Goal: Information Seeking & Learning: Compare options

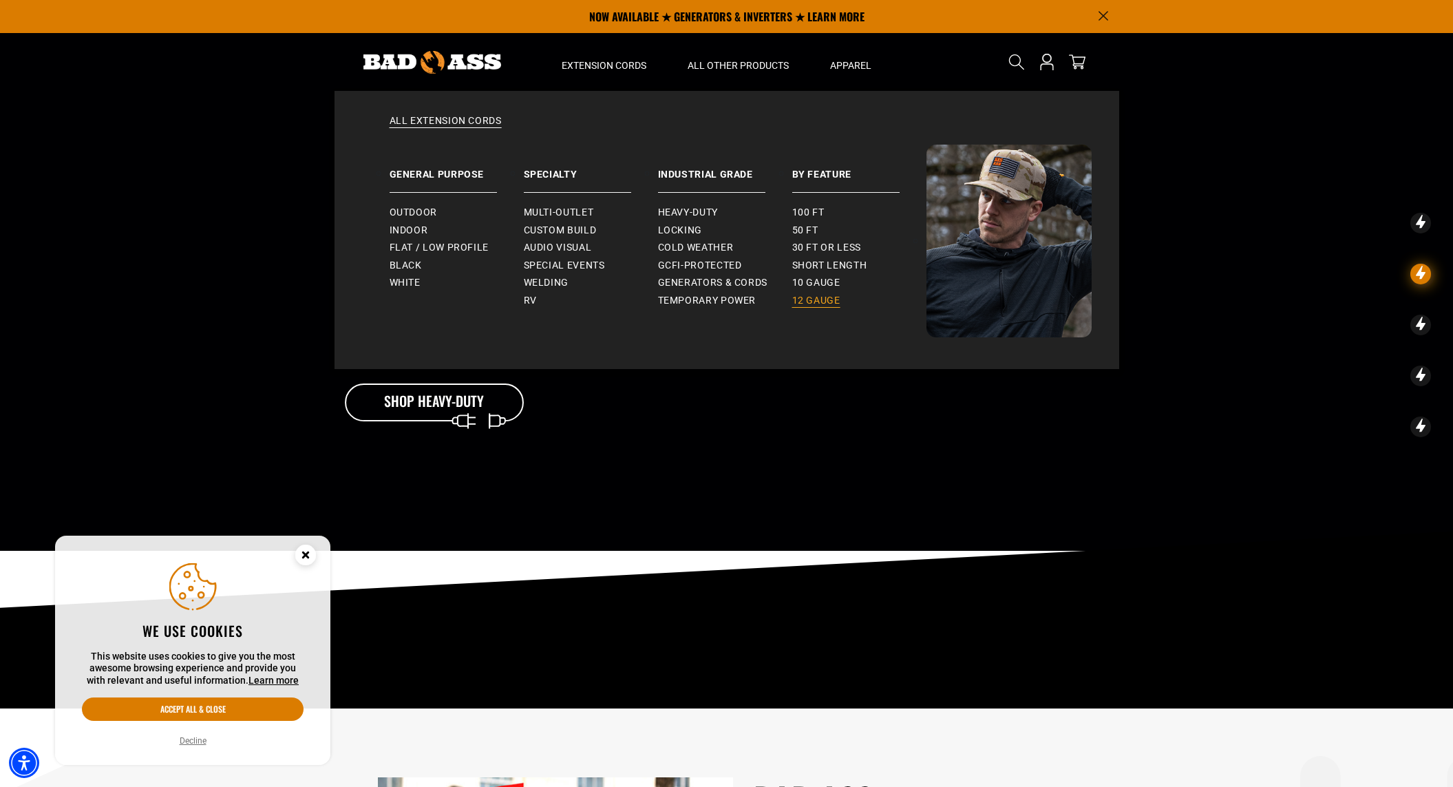
click at [825, 298] on span "12 gauge" at bounding box center [816, 301] width 48 height 12
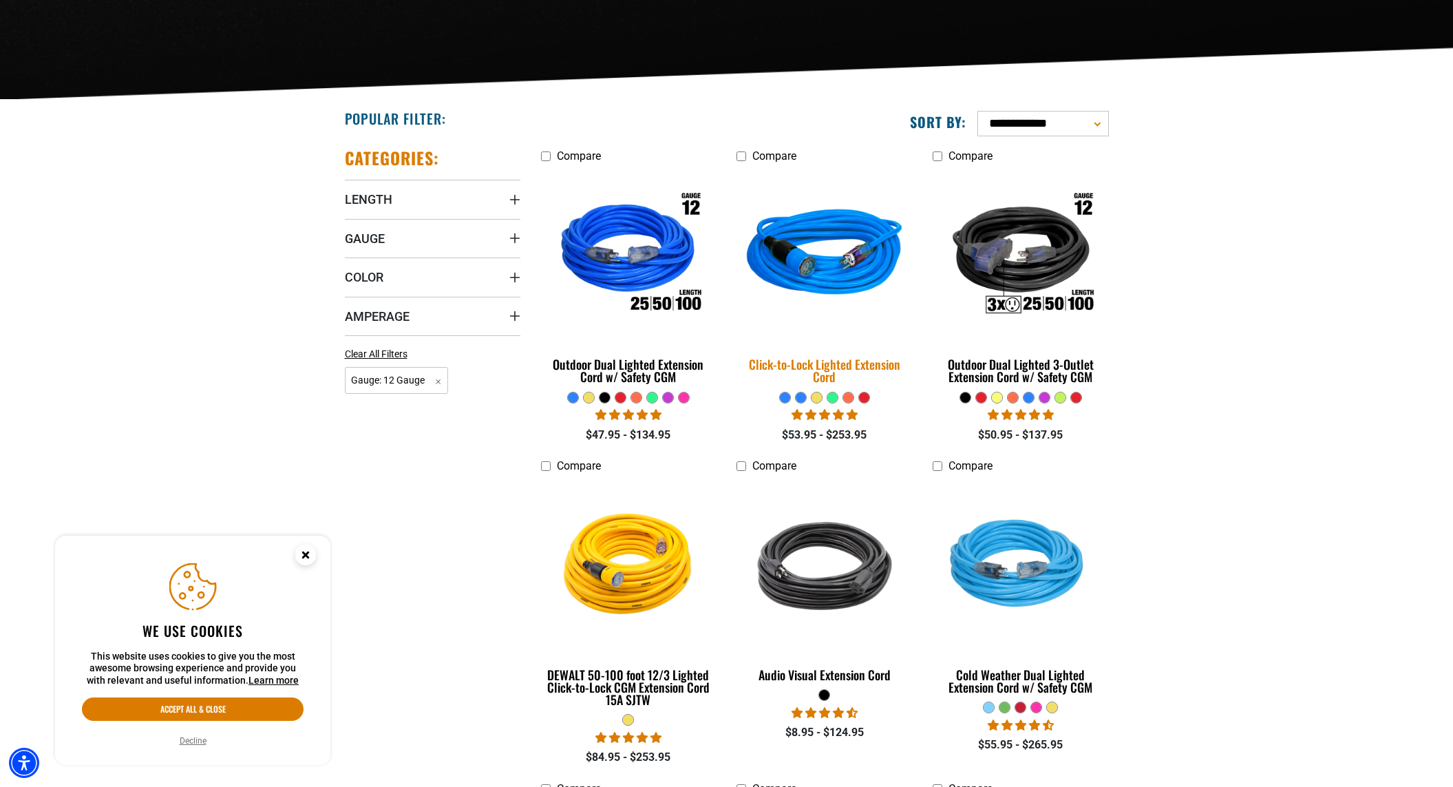
scroll to position [283, 0]
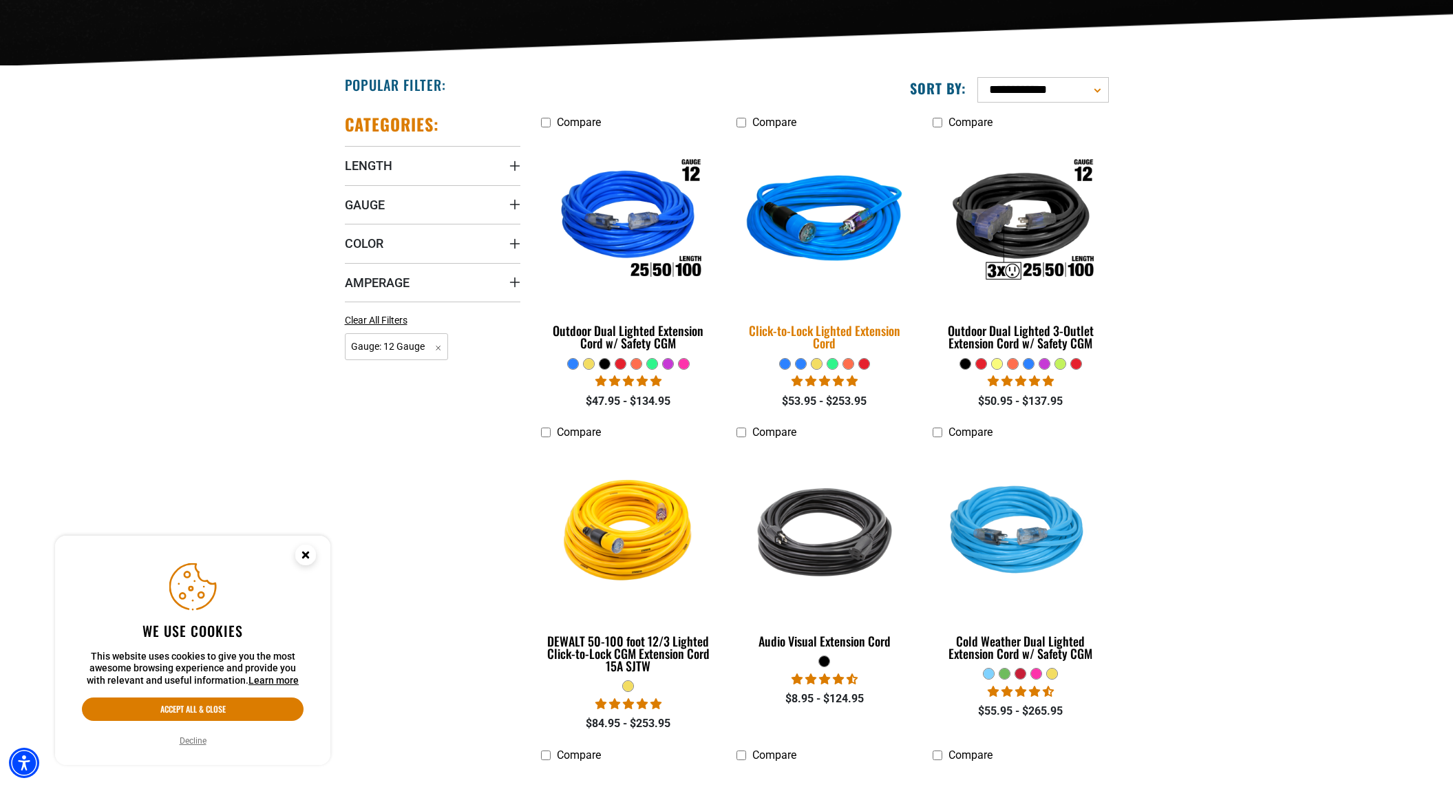
click at [809, 276] on img at bounding box center [824, 222] width 193 height 176
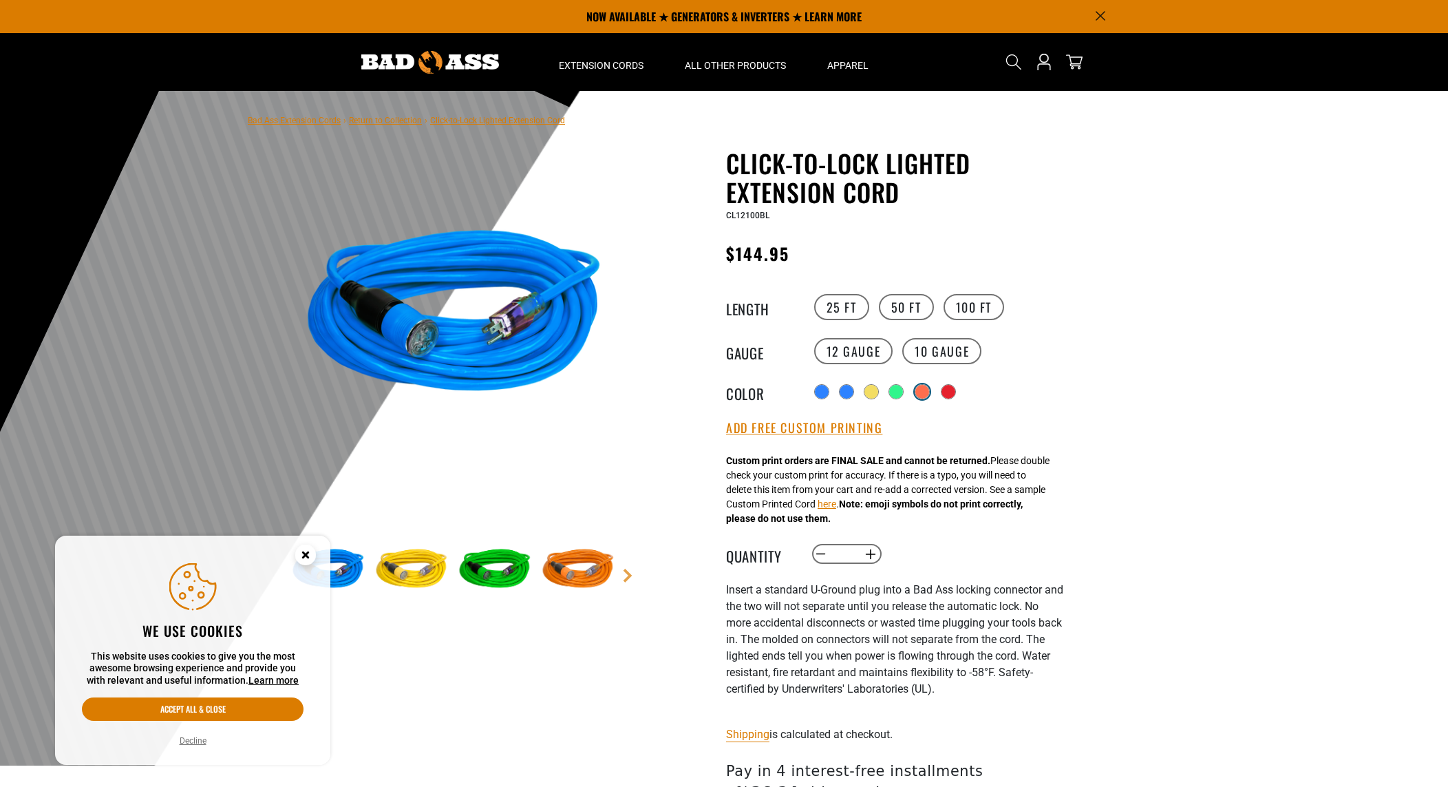
click at [920, 394] on div at bounding box center [922, 392] width 14 height 14
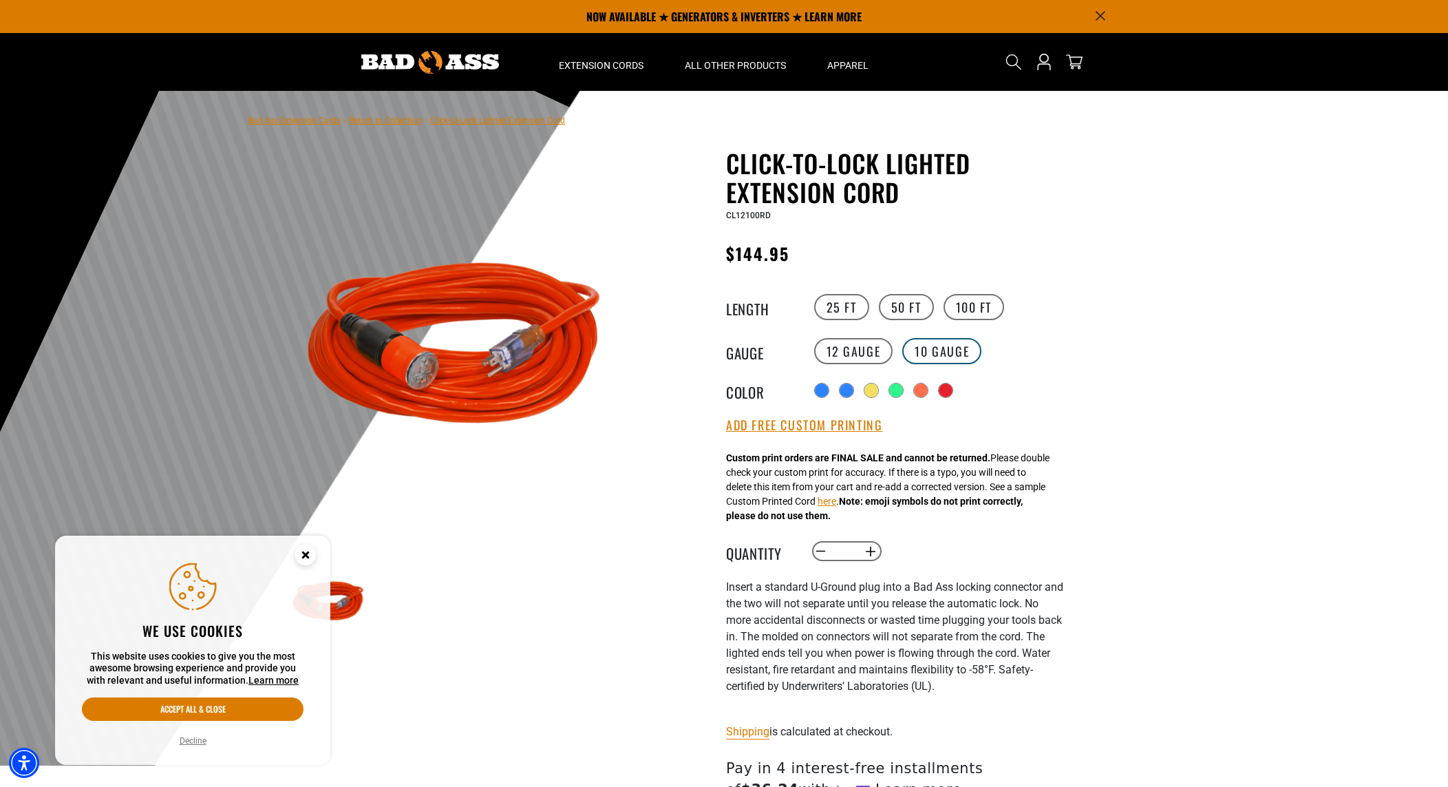
click at [925, 349] on label "10 Gauge" at bounding box center [941, 351] width 79 height 26
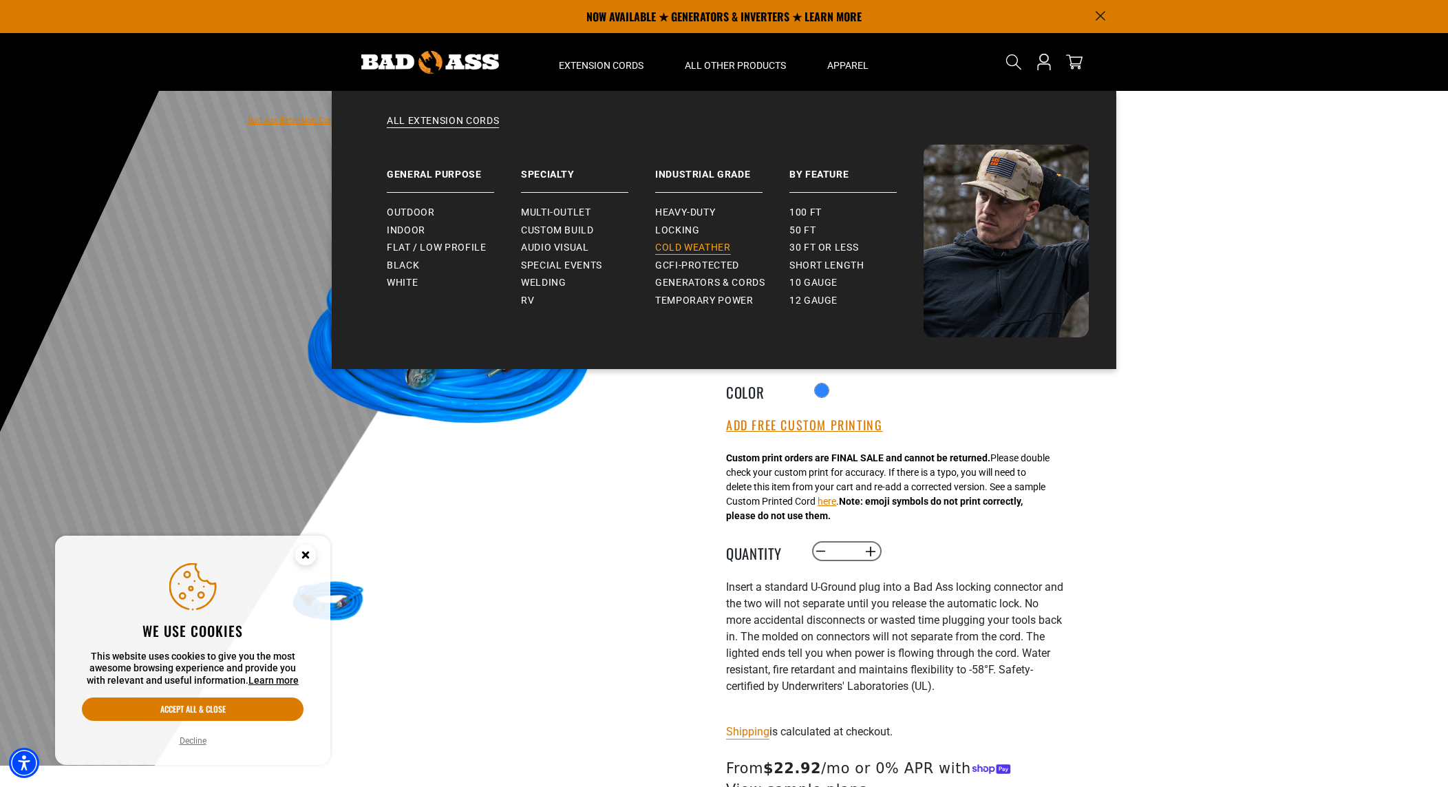
click at [682, 248] on span "Cold Weather" at bounding box center [693, 248] width 76 height 12
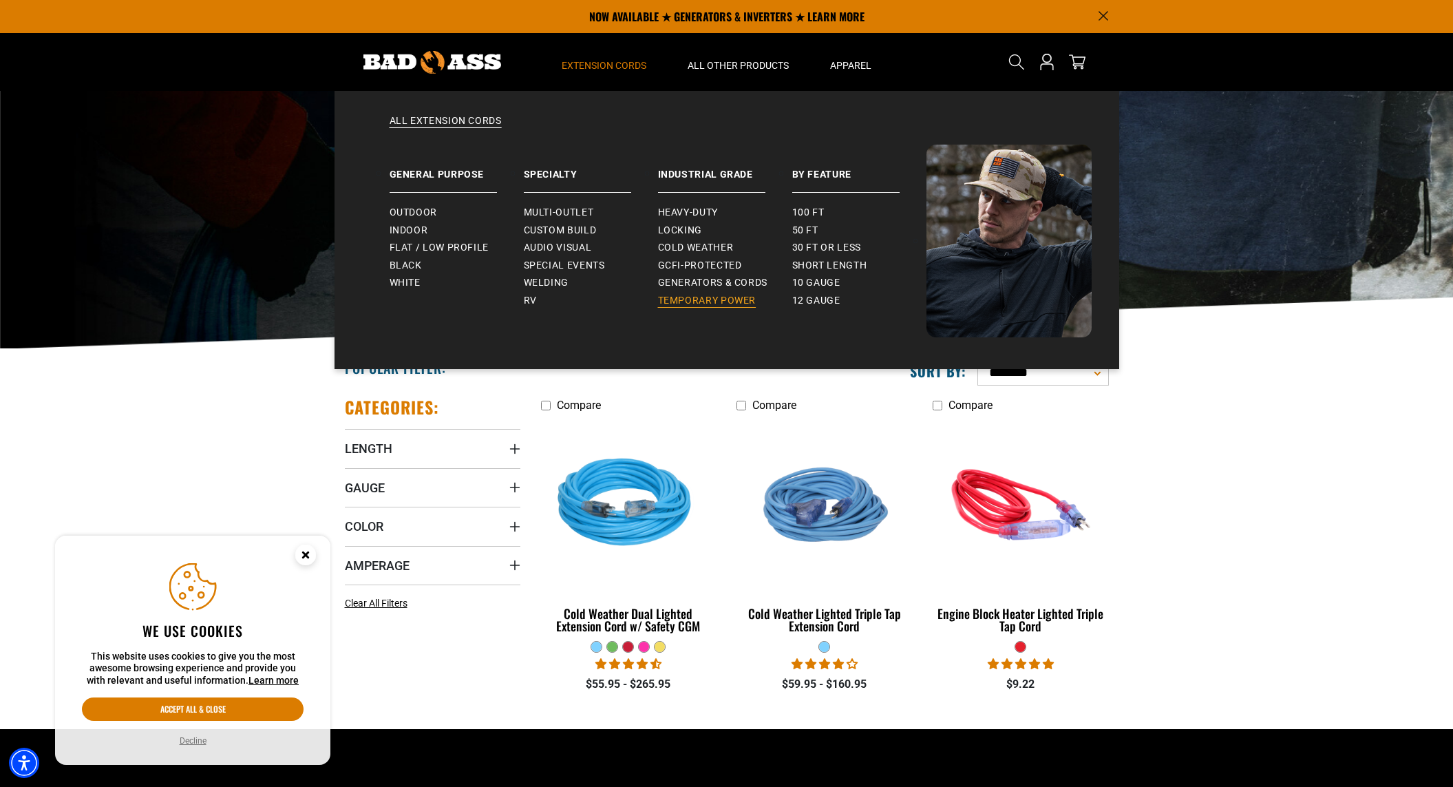
click at [701, 300] on span "Temporary Power" at bounding box center [707, 301] width 98 height 12
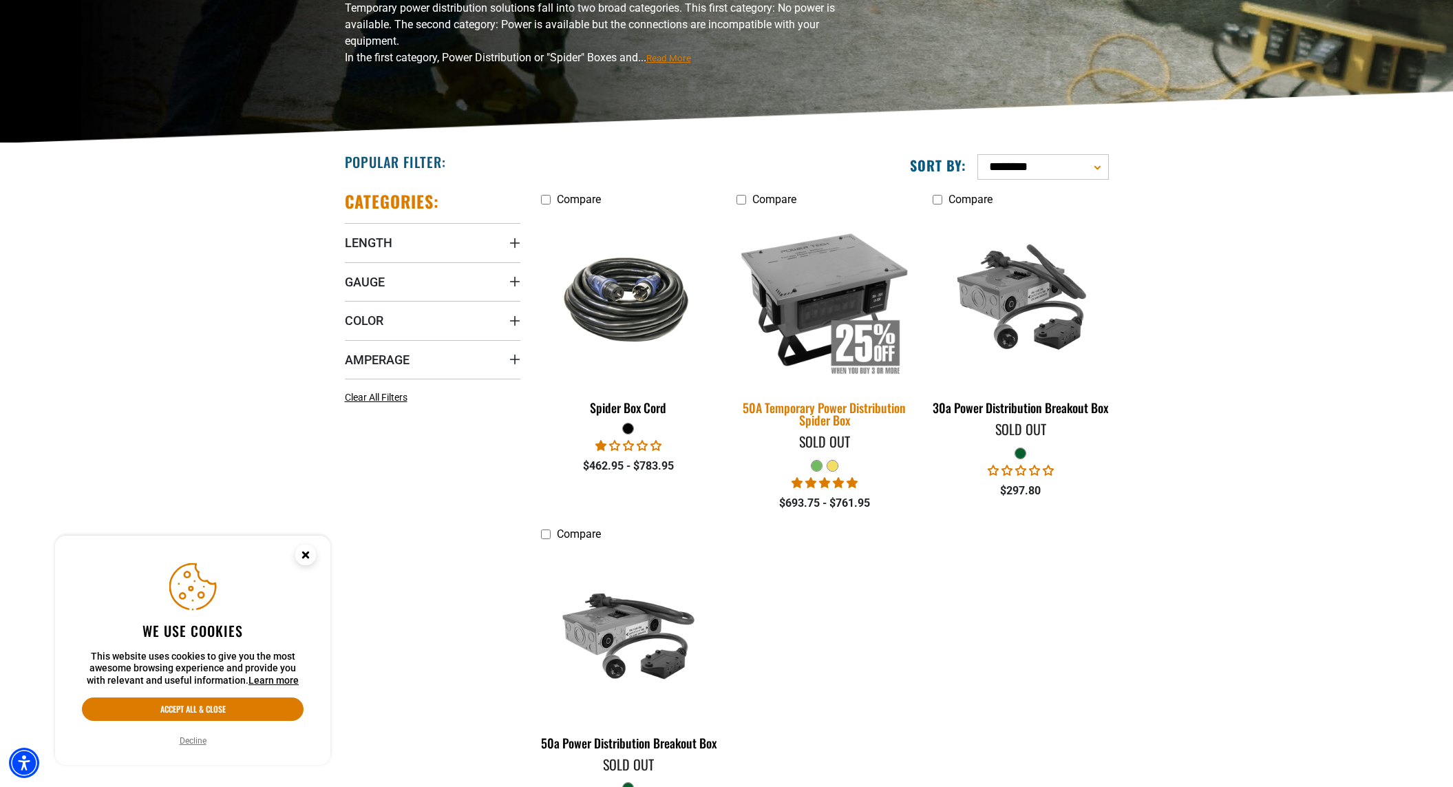
click at [792, 292] on img at bounding box center [824, 299] width 193 height 176
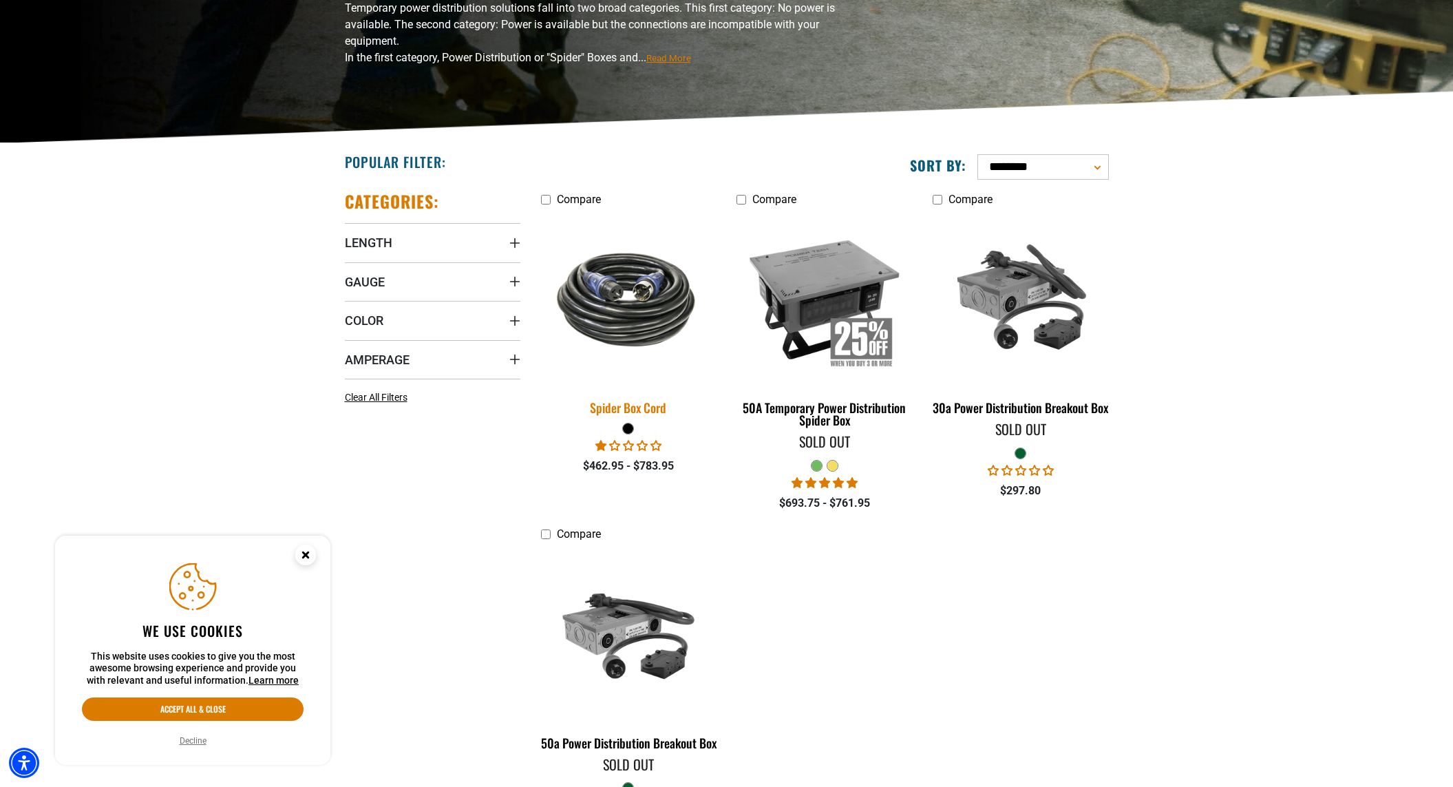
click at [630, 317] on img at bounding box center [628, 299] width 193 height 118
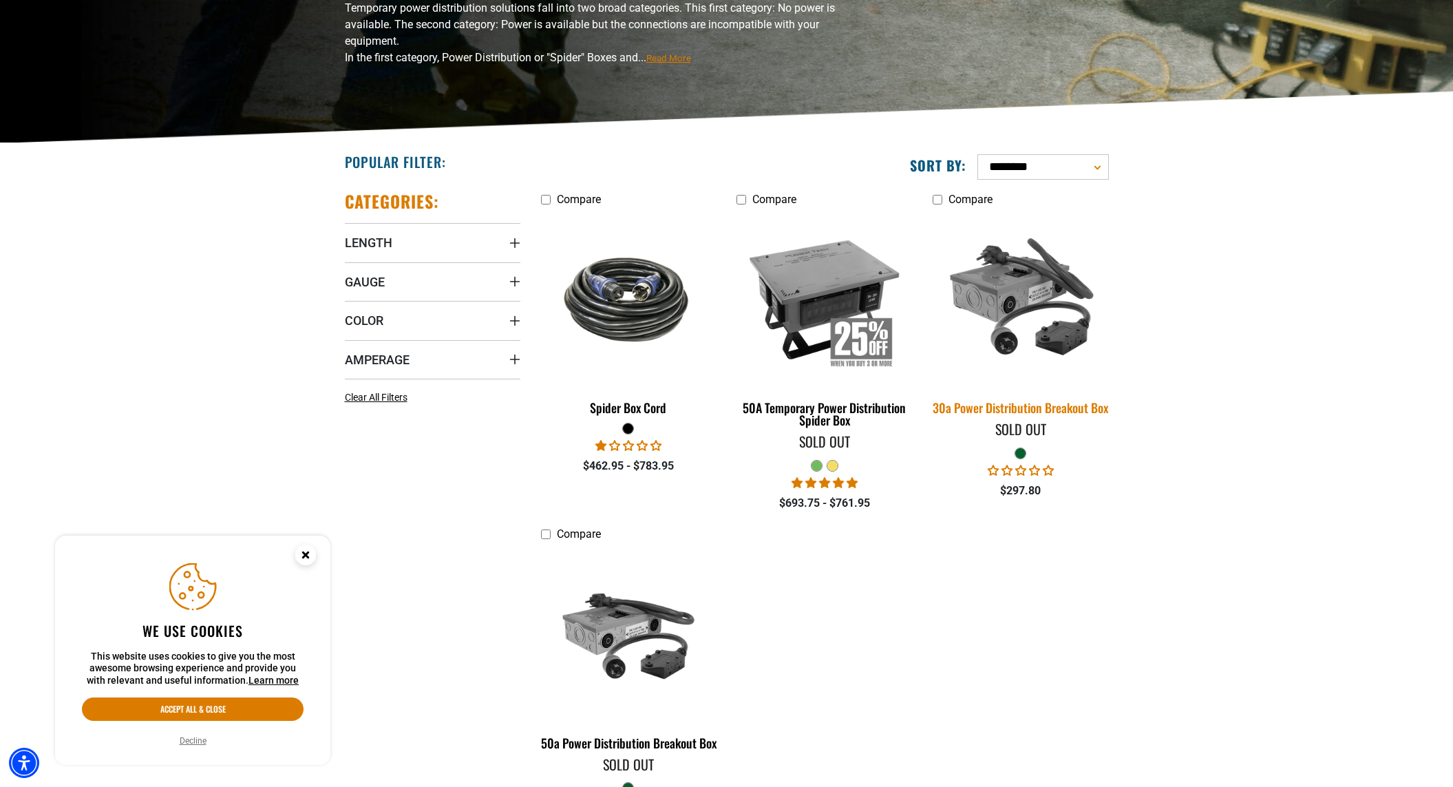
click at [1050, 414] on div "30a Power Distribution Breakout Box" at bounding box center [1021, 407] width 176 height 12
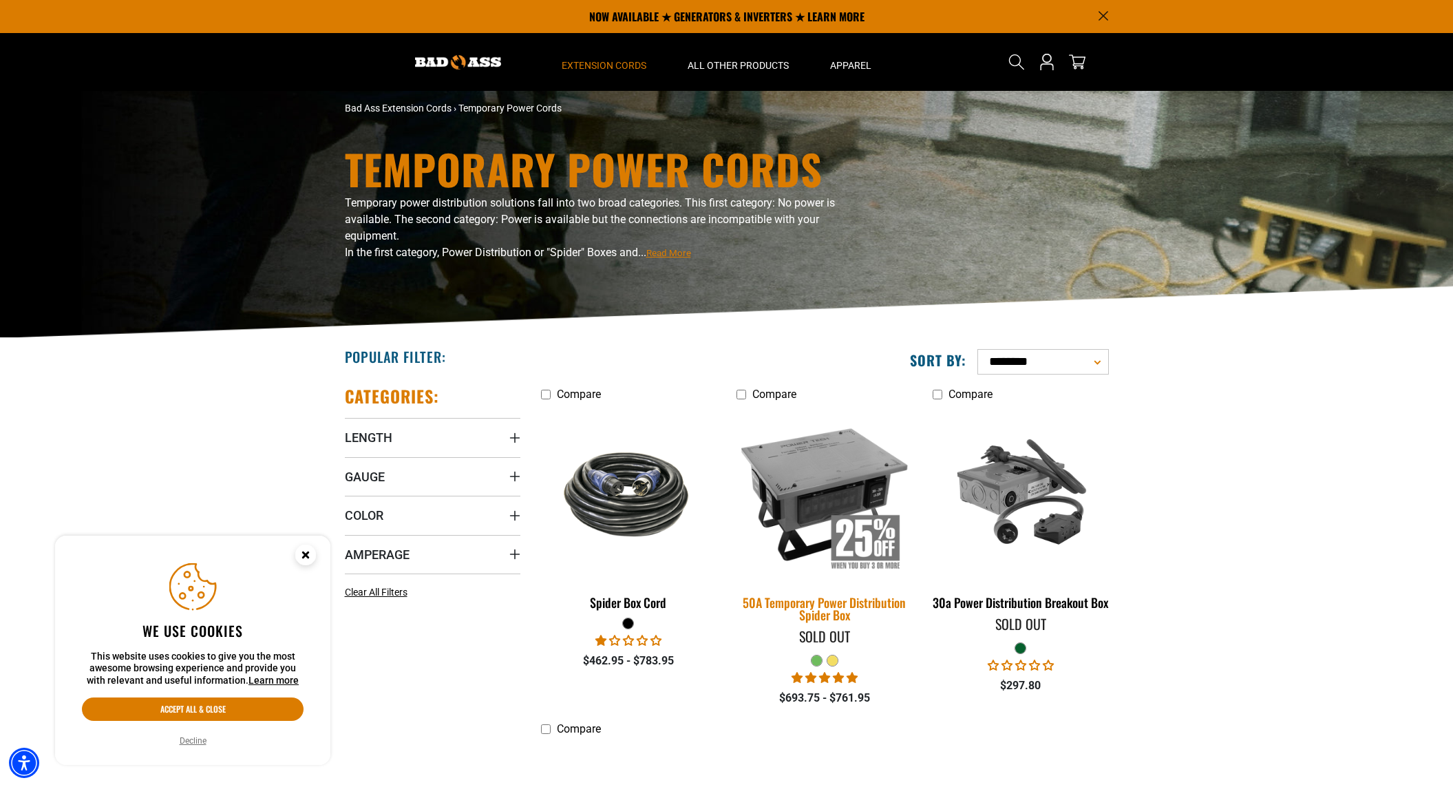
scroll to position [10, 0]
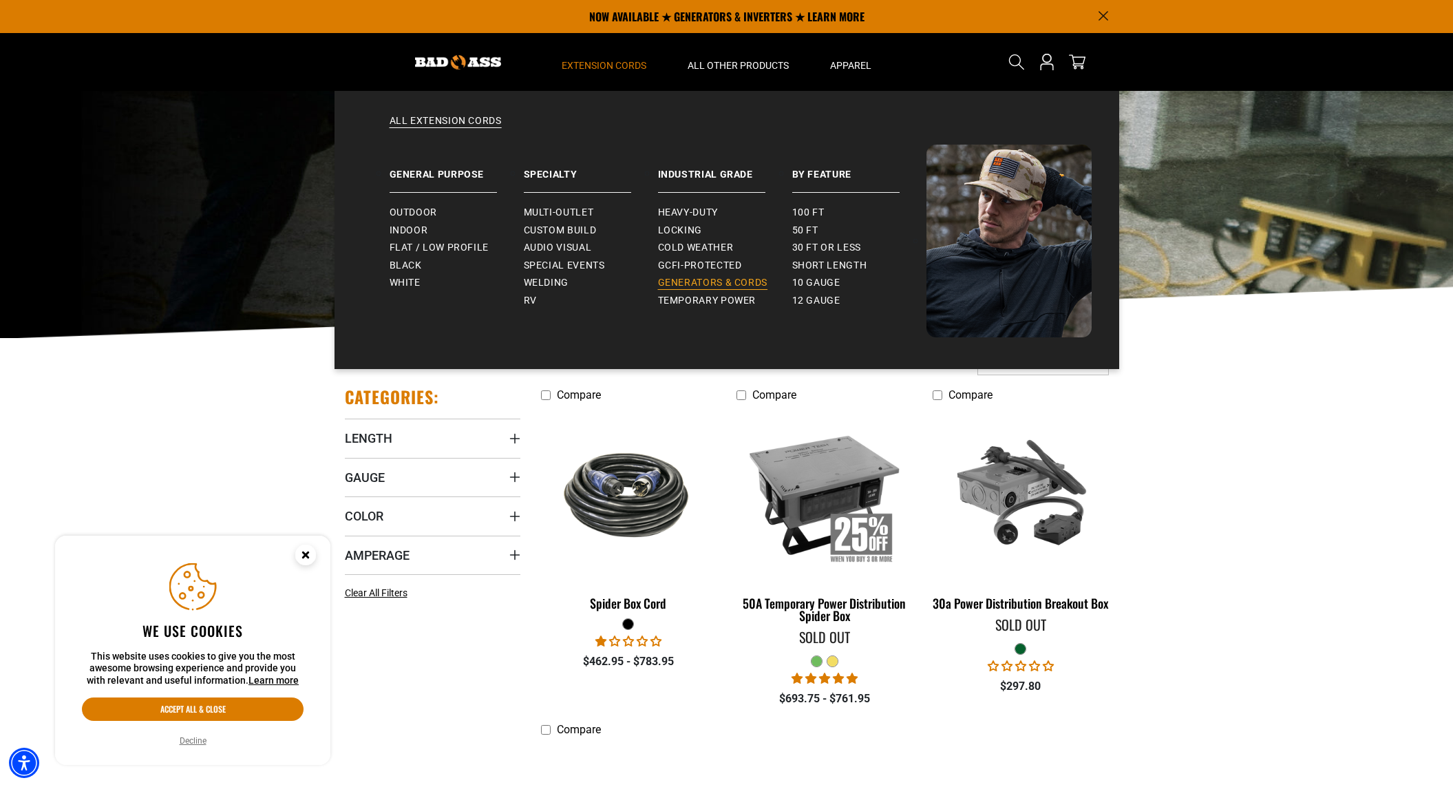
click at [687, 283] on span "Generators & Cords" at bounding box center [713, 283] width 110 height 12
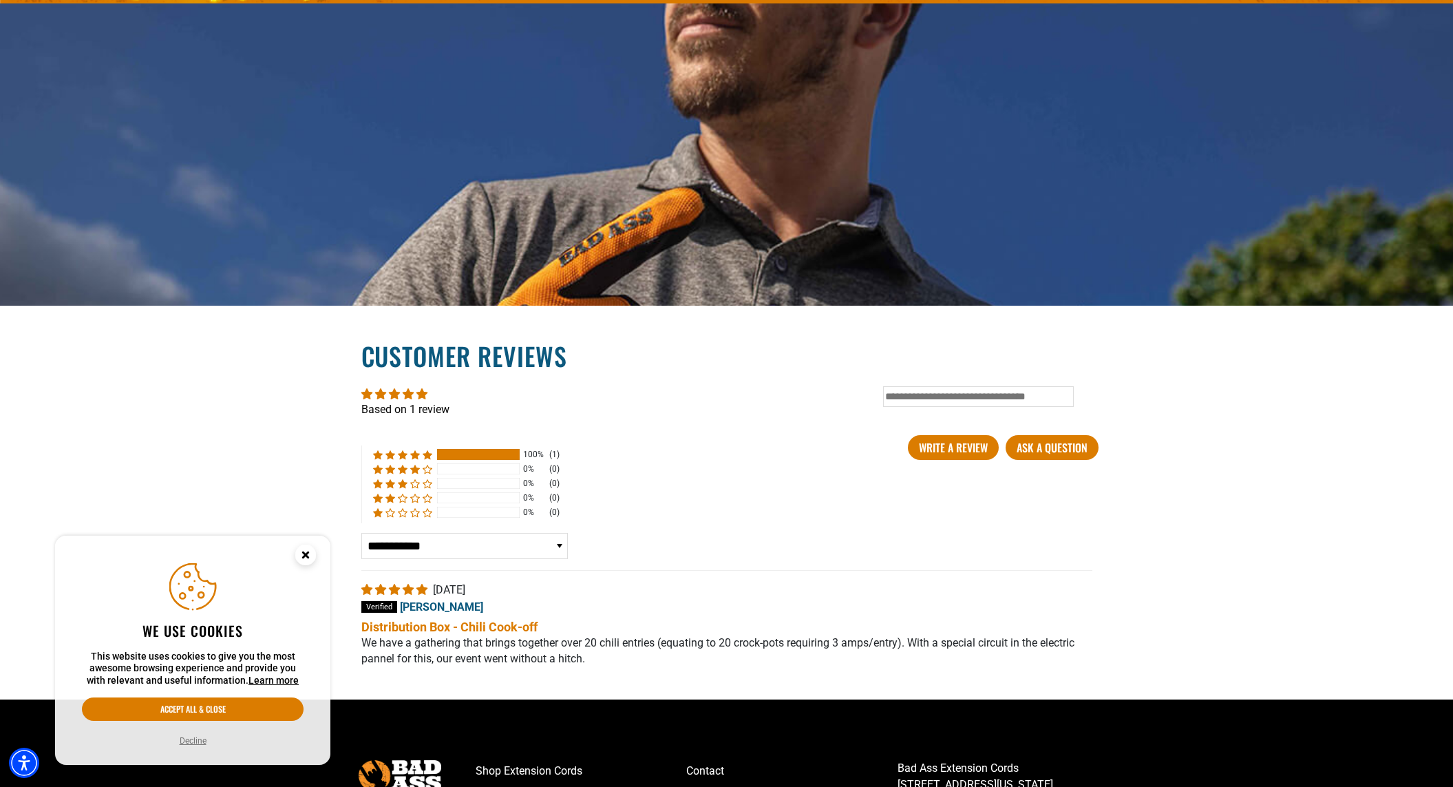
scroll to position [1954, 0]
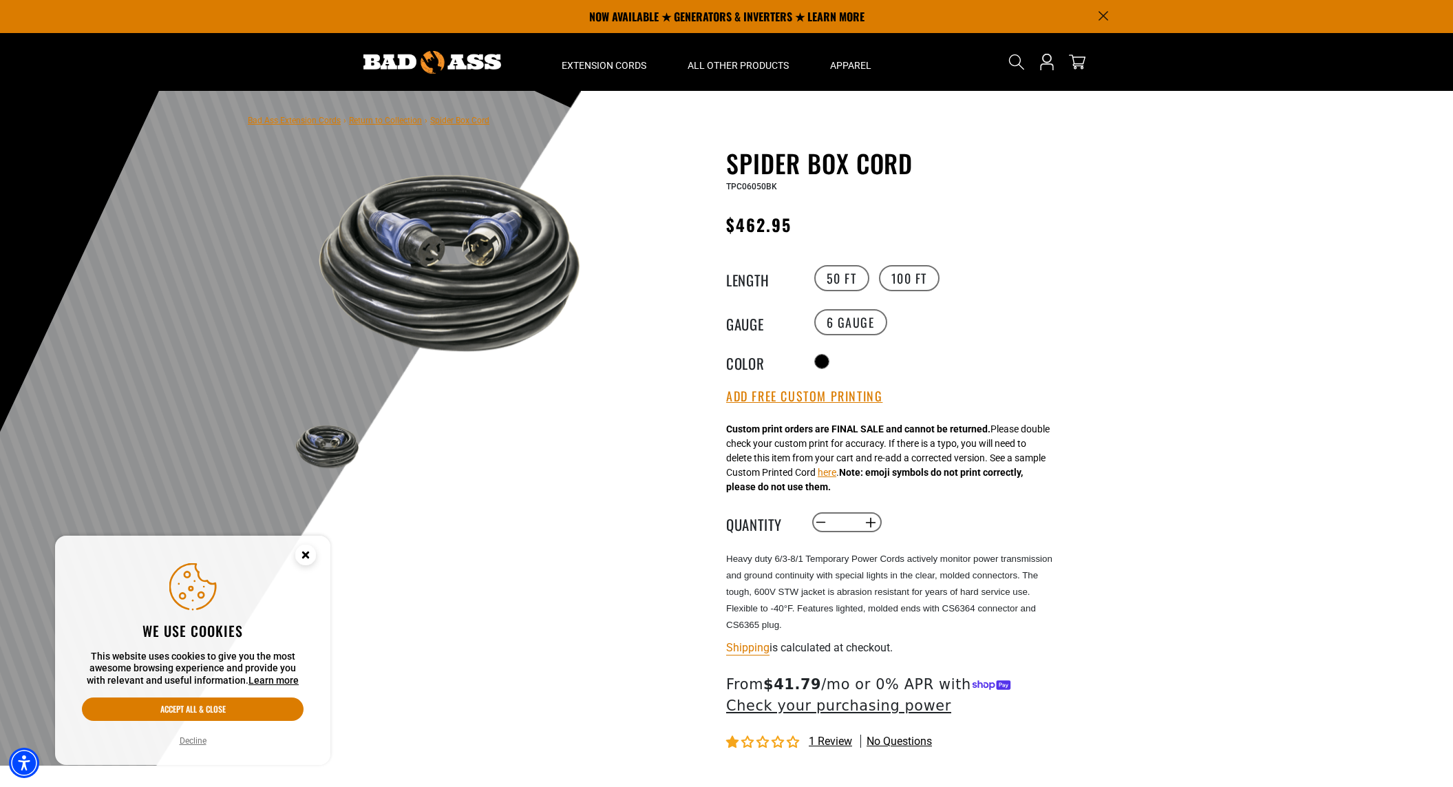
click at [519, 512] on main-product-gallery "1 of 1 Previous Next Previous Next 1 2" at bounding box center [454, 347] width 392 height 396
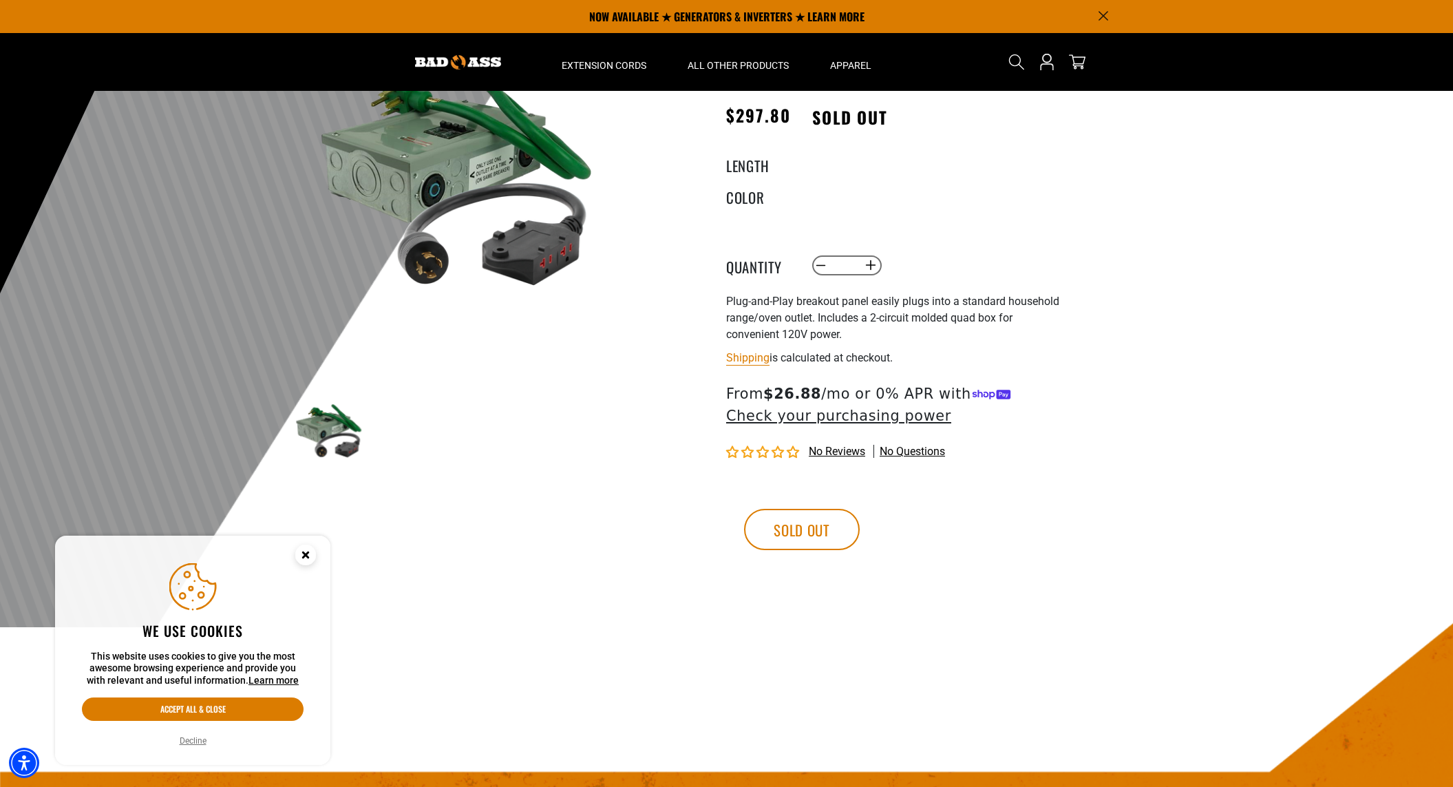
scroll to position [136, 0]
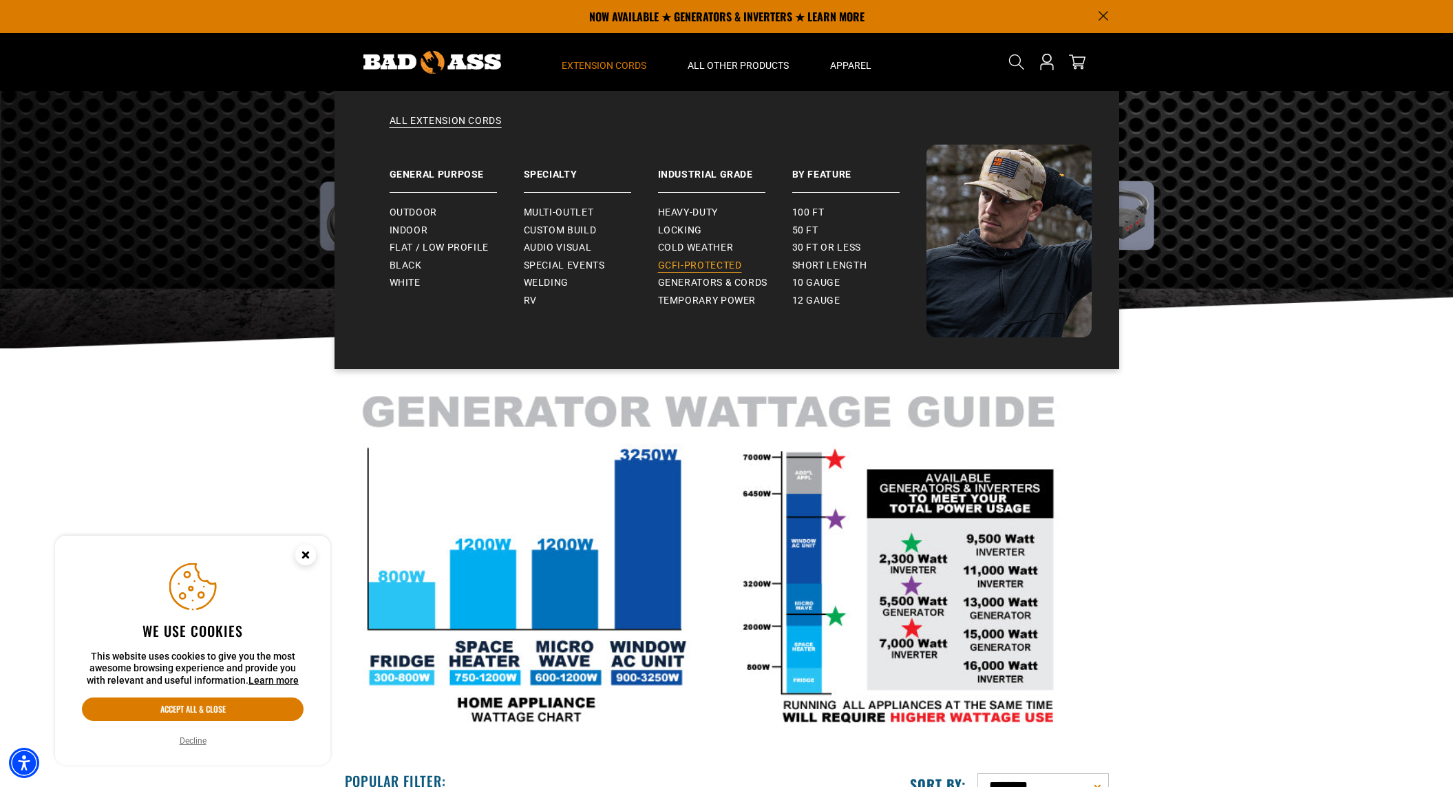
click at [703, 257] on link "GCFI-Protected" at bounding box center [725, 266] width 134 height 18
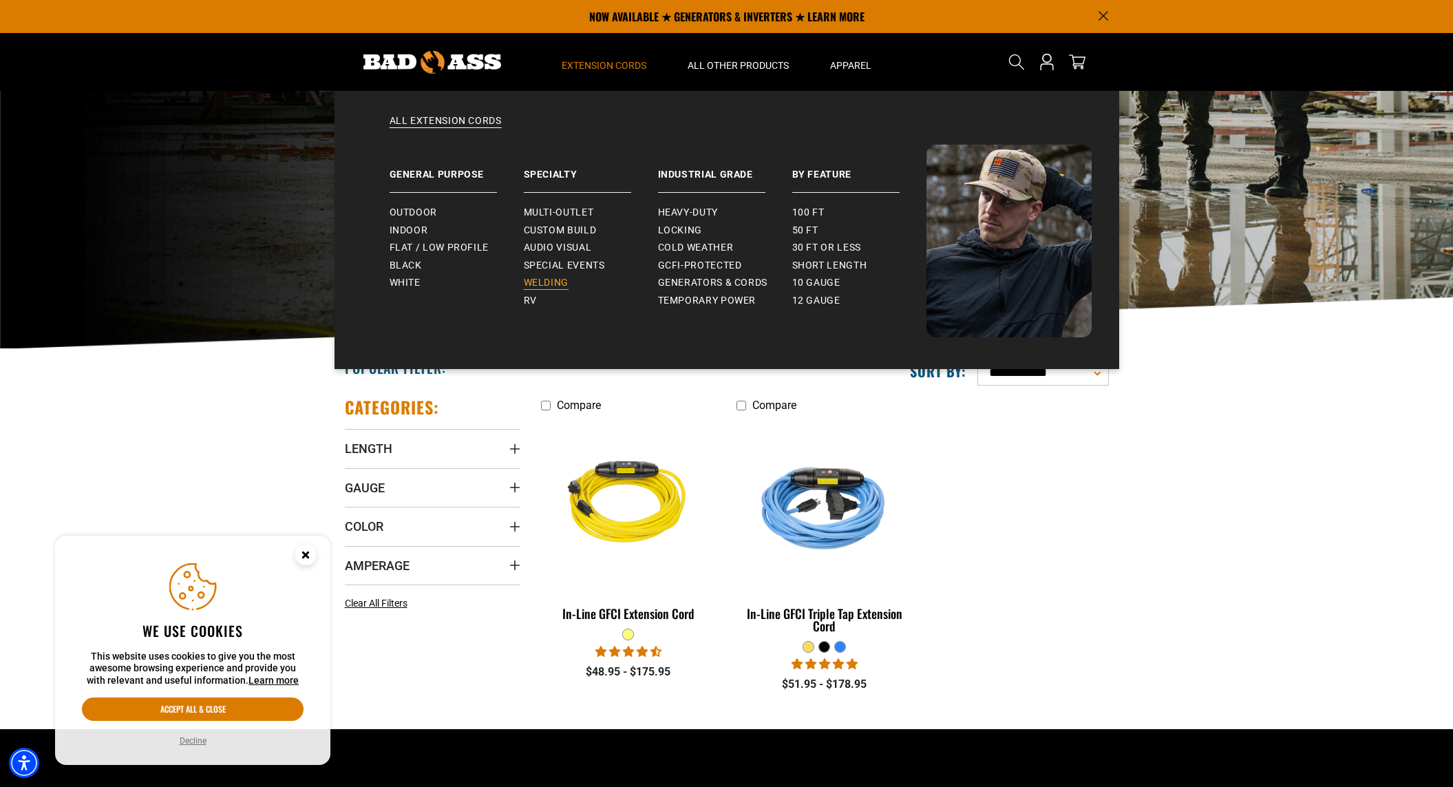
click at [561, 277] on span "Welding" at bounding box center [546, 283] width 45 height 12
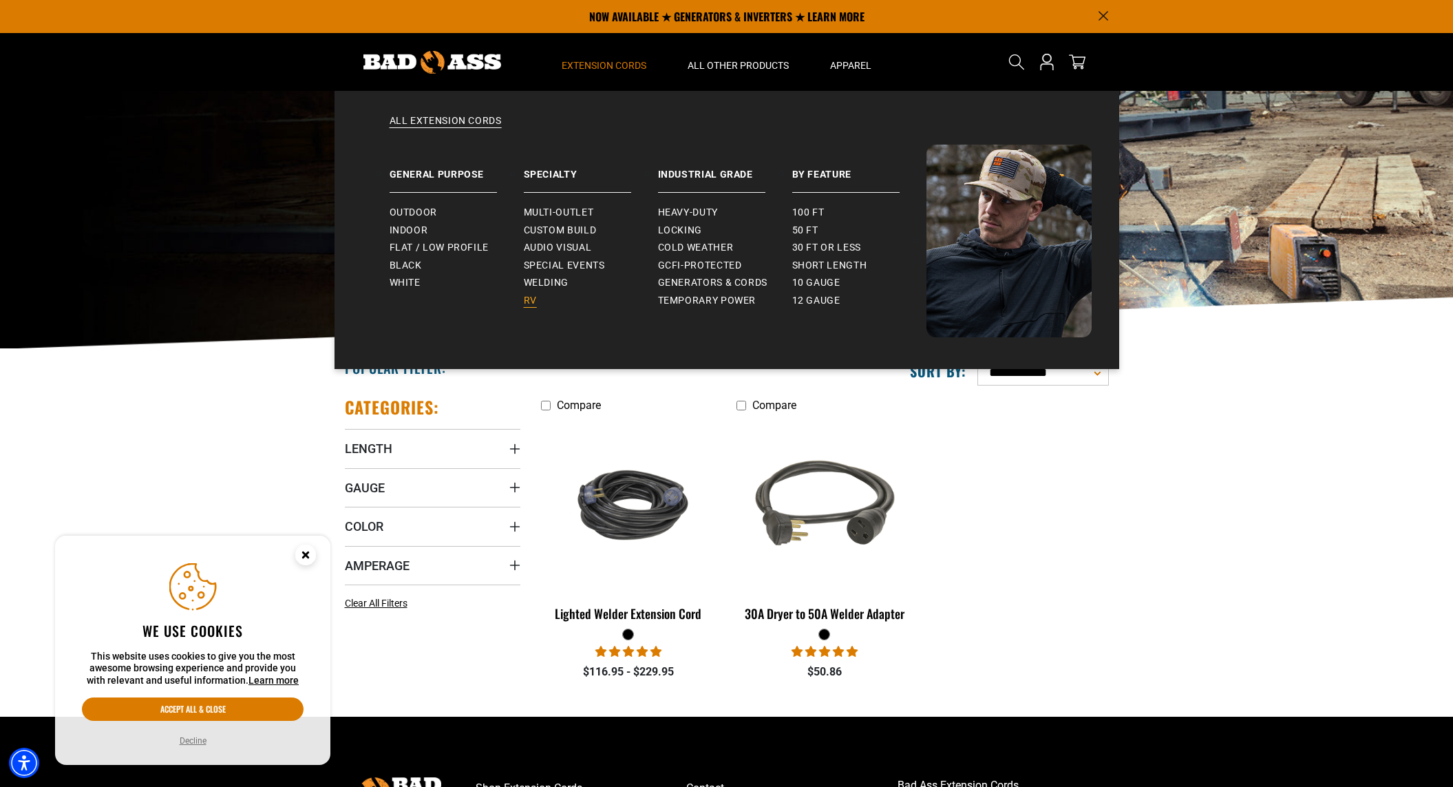
click at [535, 296] on span "RV" at bounding box center [530, 301] width 13 height 12
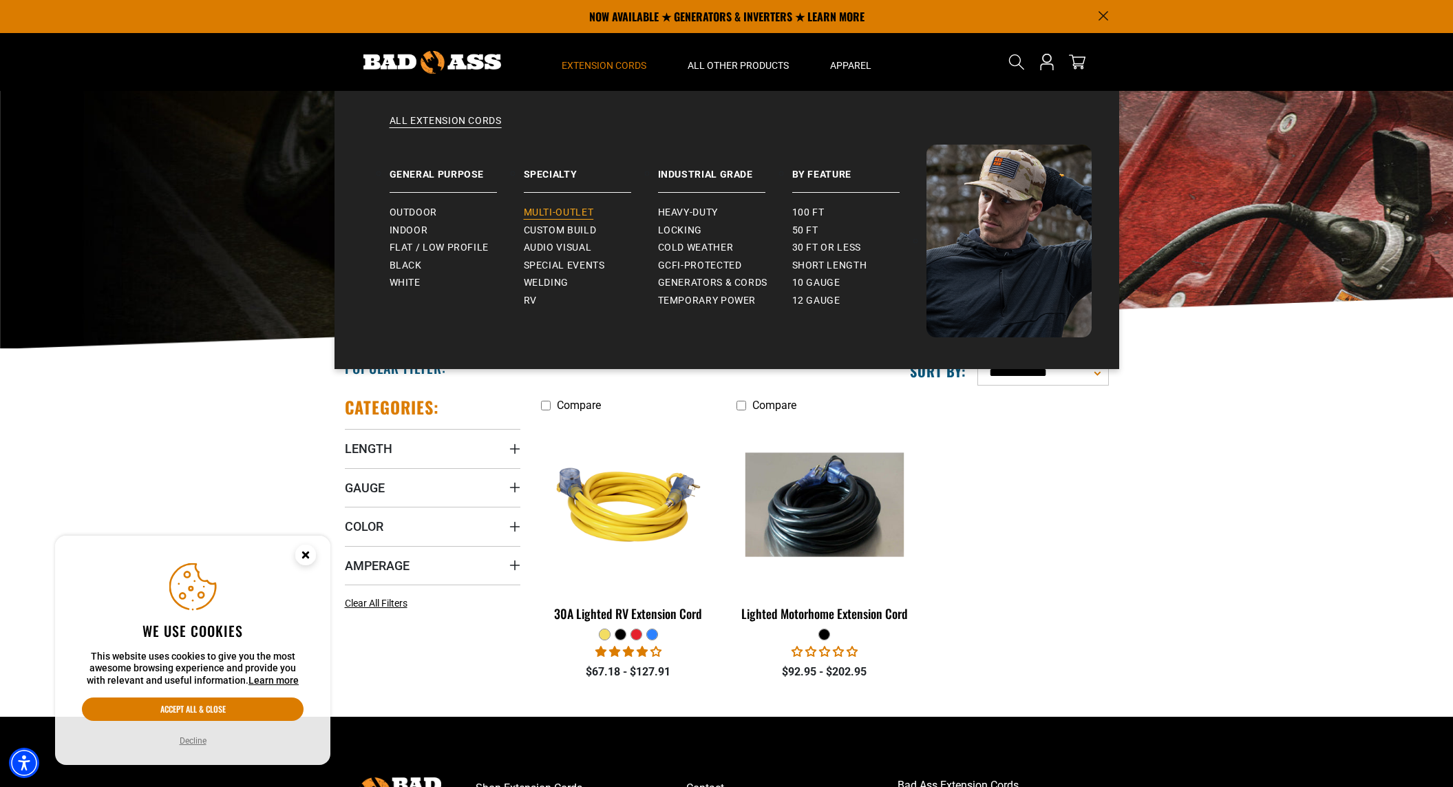
click at [591, 215] on span "Multi-Outlet" at bounding box center [559, 212] width 70 height 12
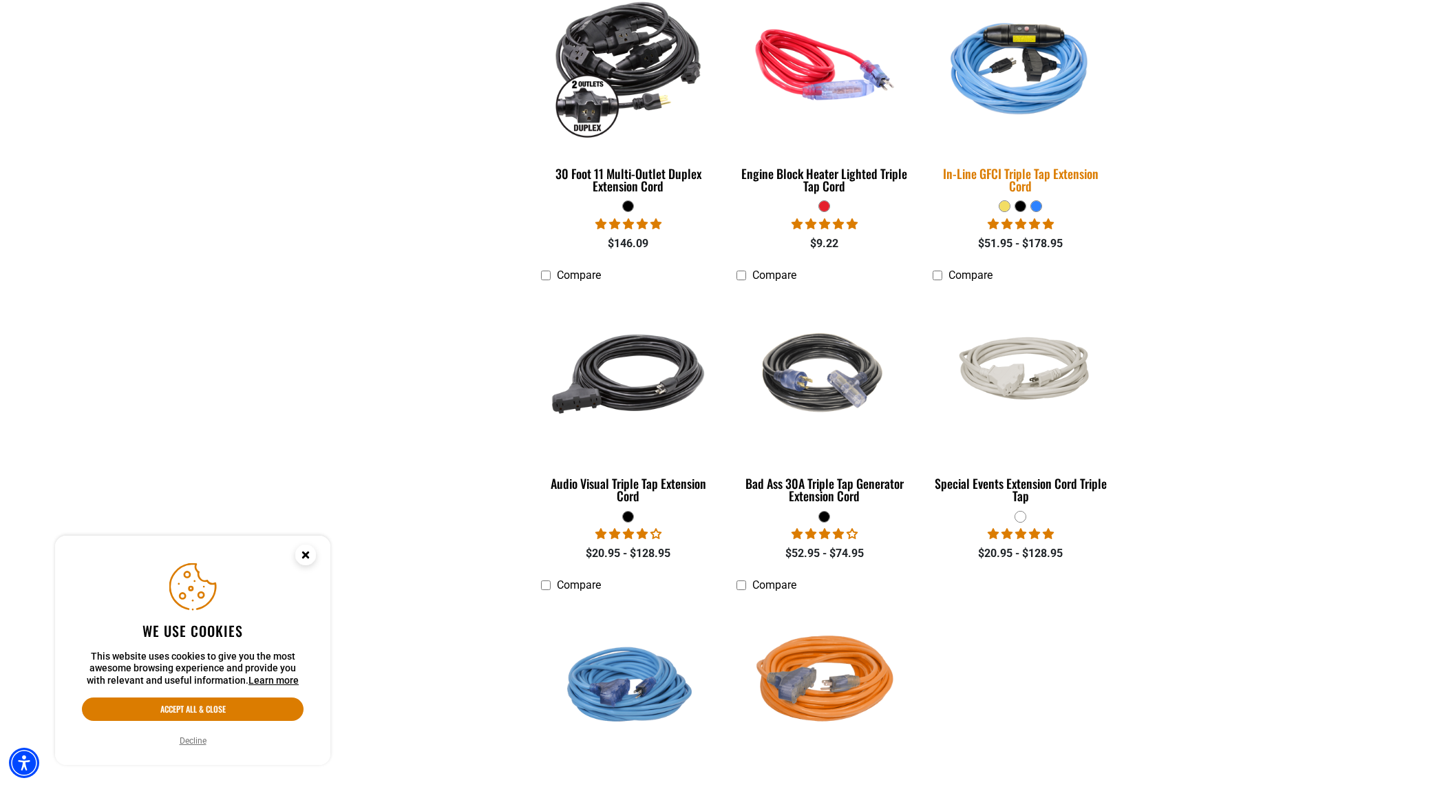
scroll to position [752, 0]
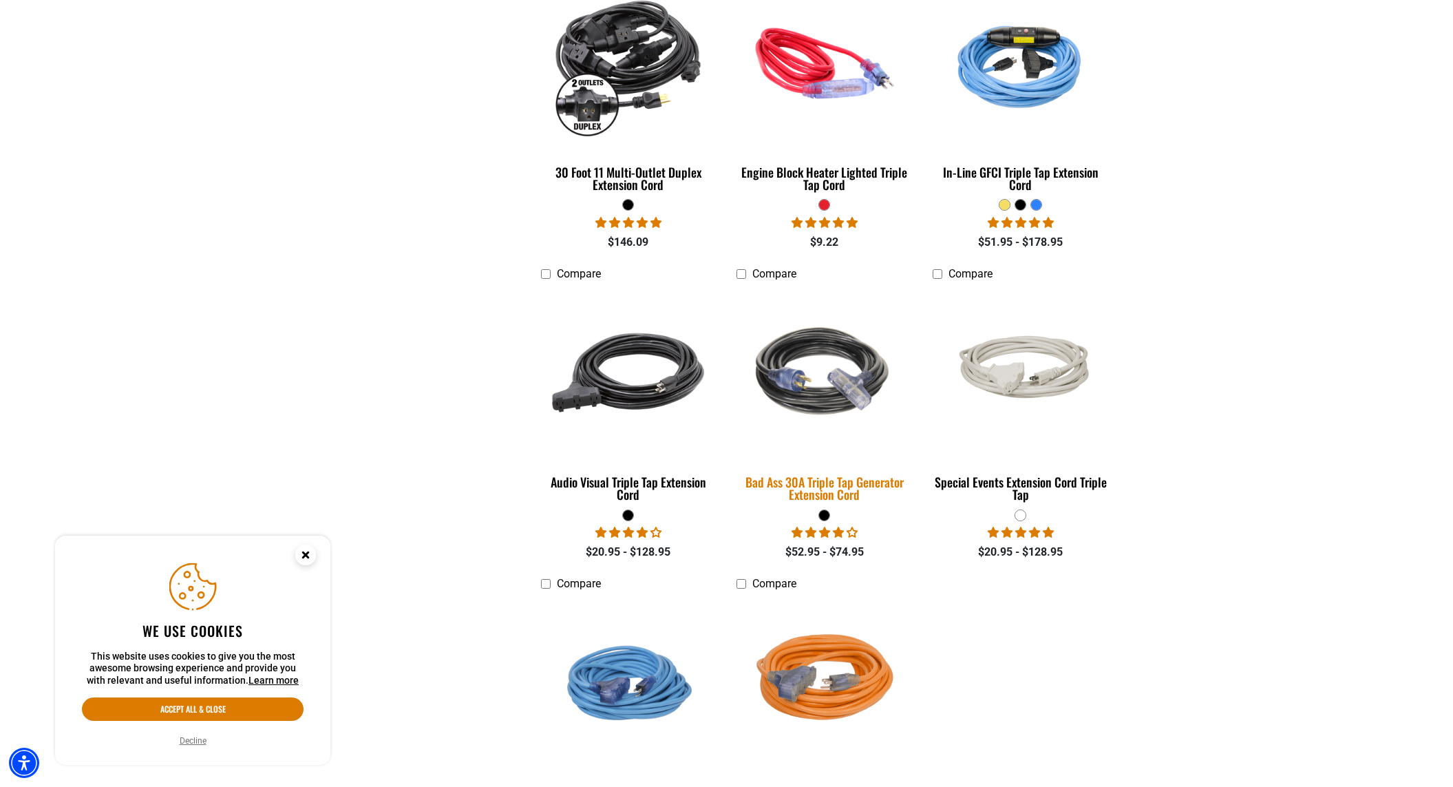
click at [823, 341] on img at bounding box center [824, 373] width 193 height 176
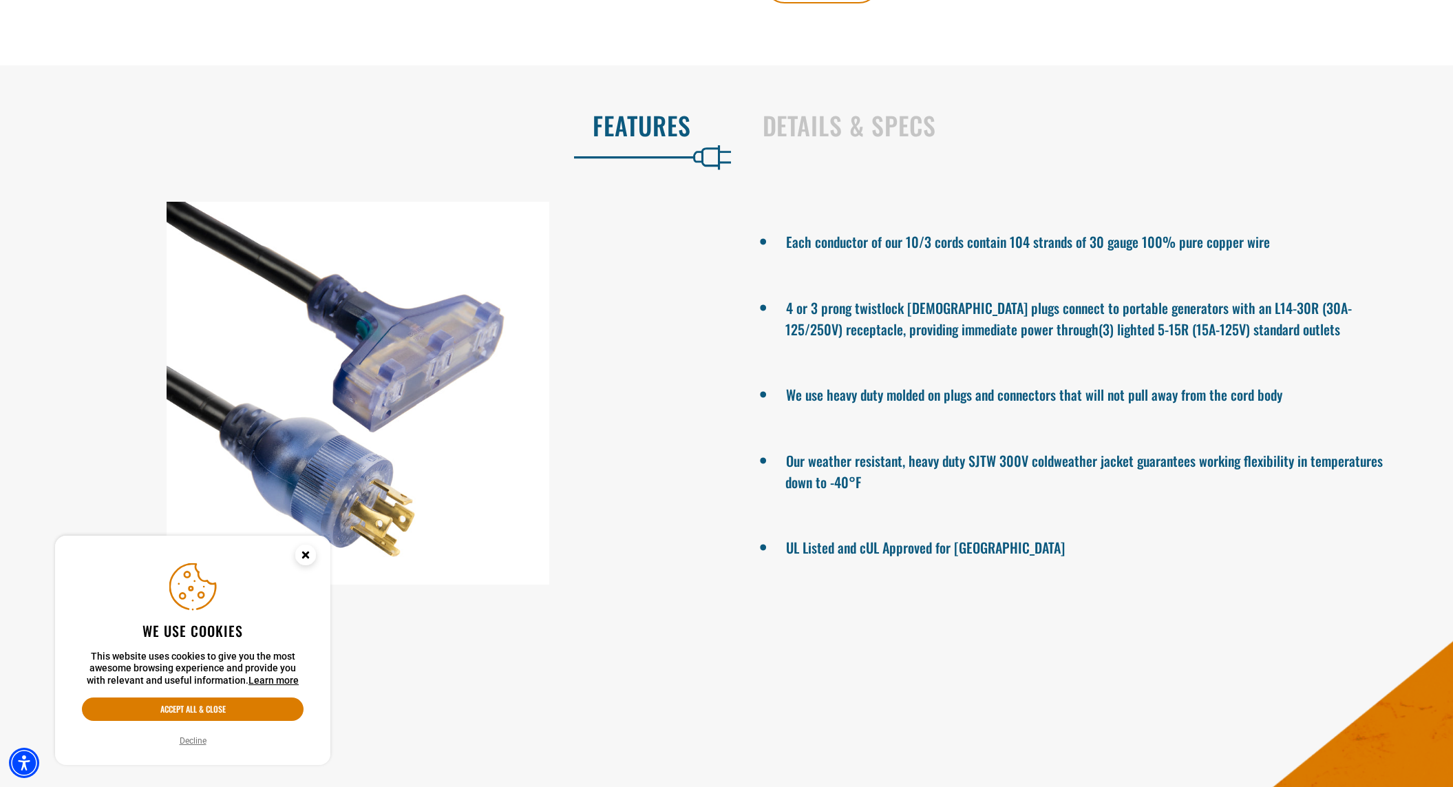
scroll to position [885, 0]
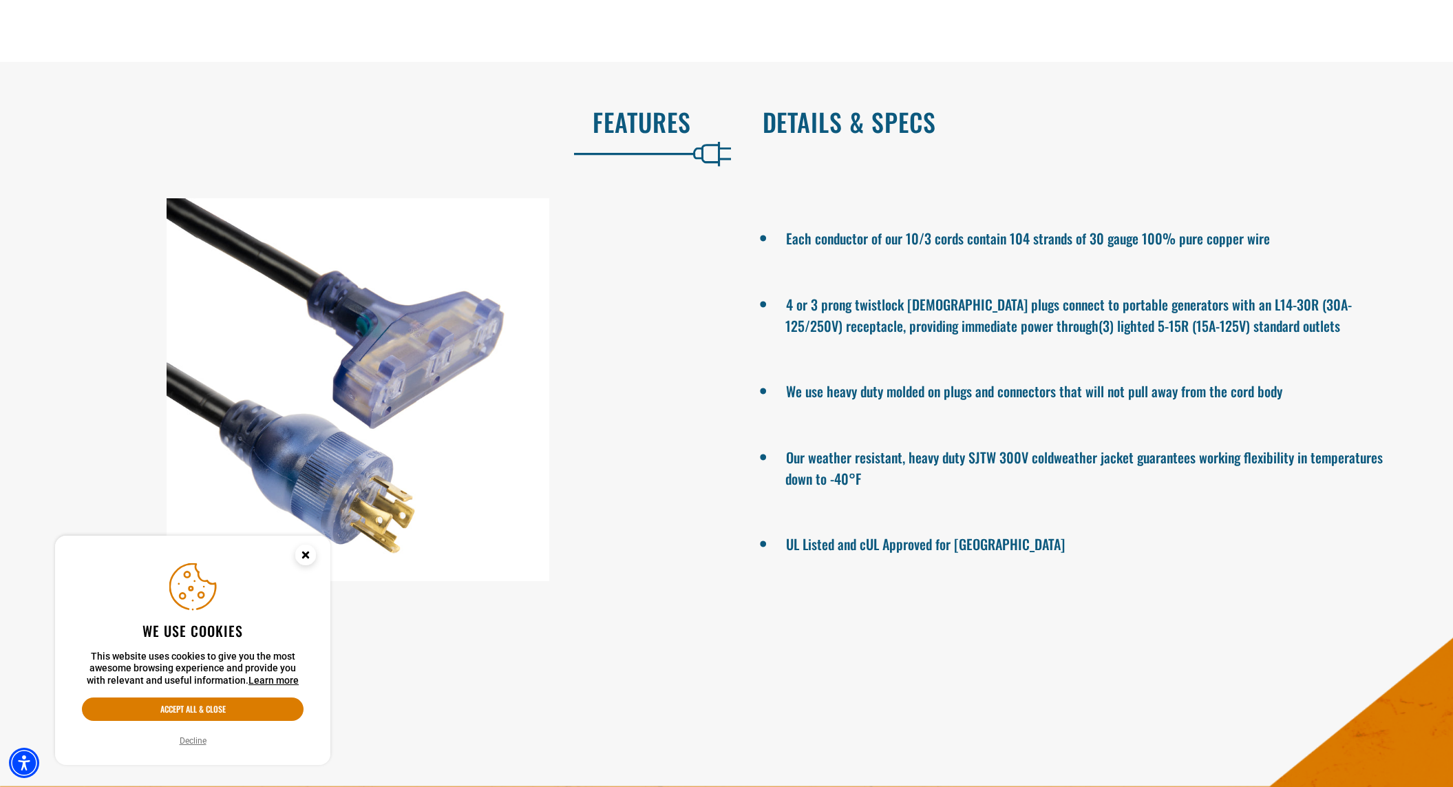
click at [884, 129] on h2 "Details & Specs" at bounding box center [1094, 121] width 662 height 29
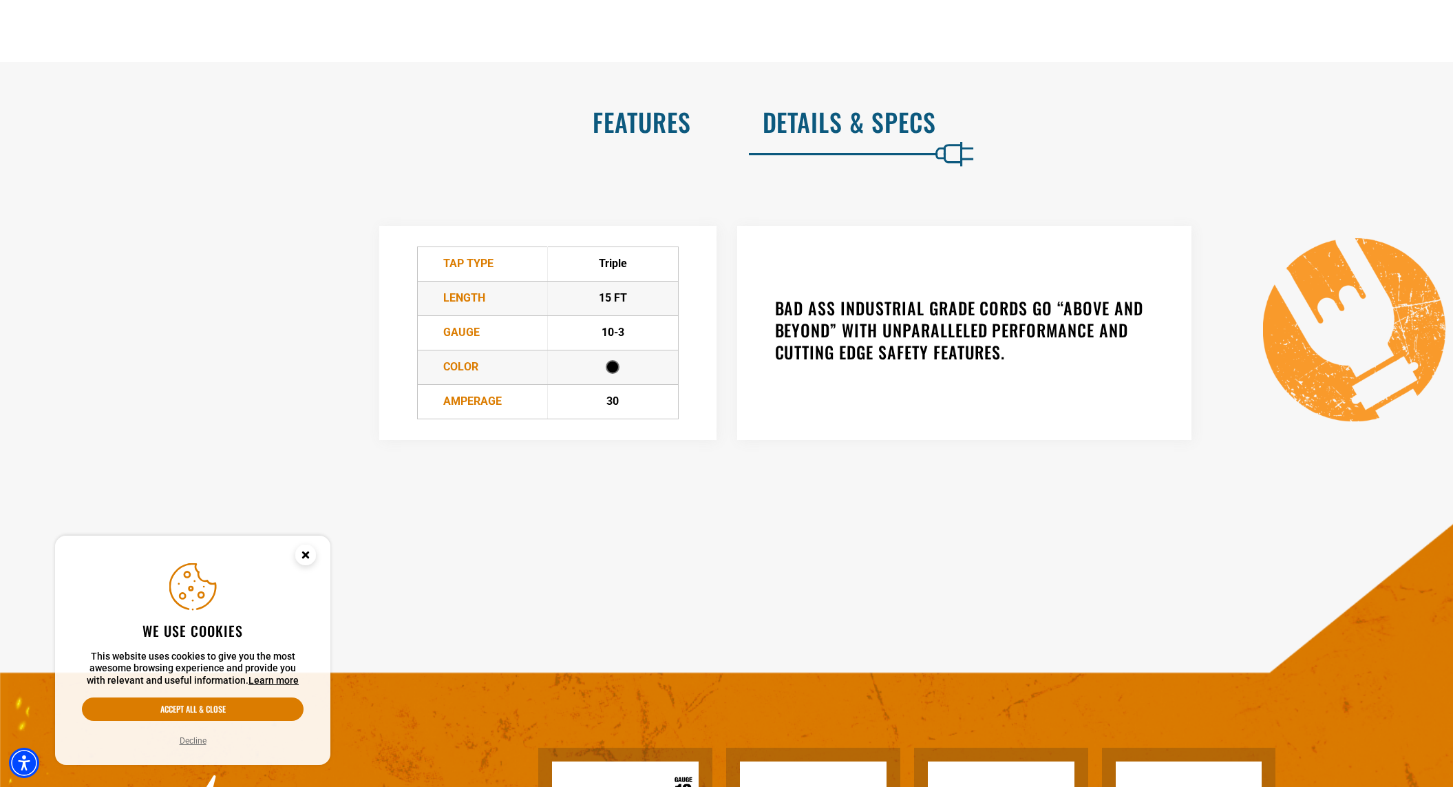
click at [644, 136] on h2 "Features" at bounding box center [360, 121] width 662 height 29
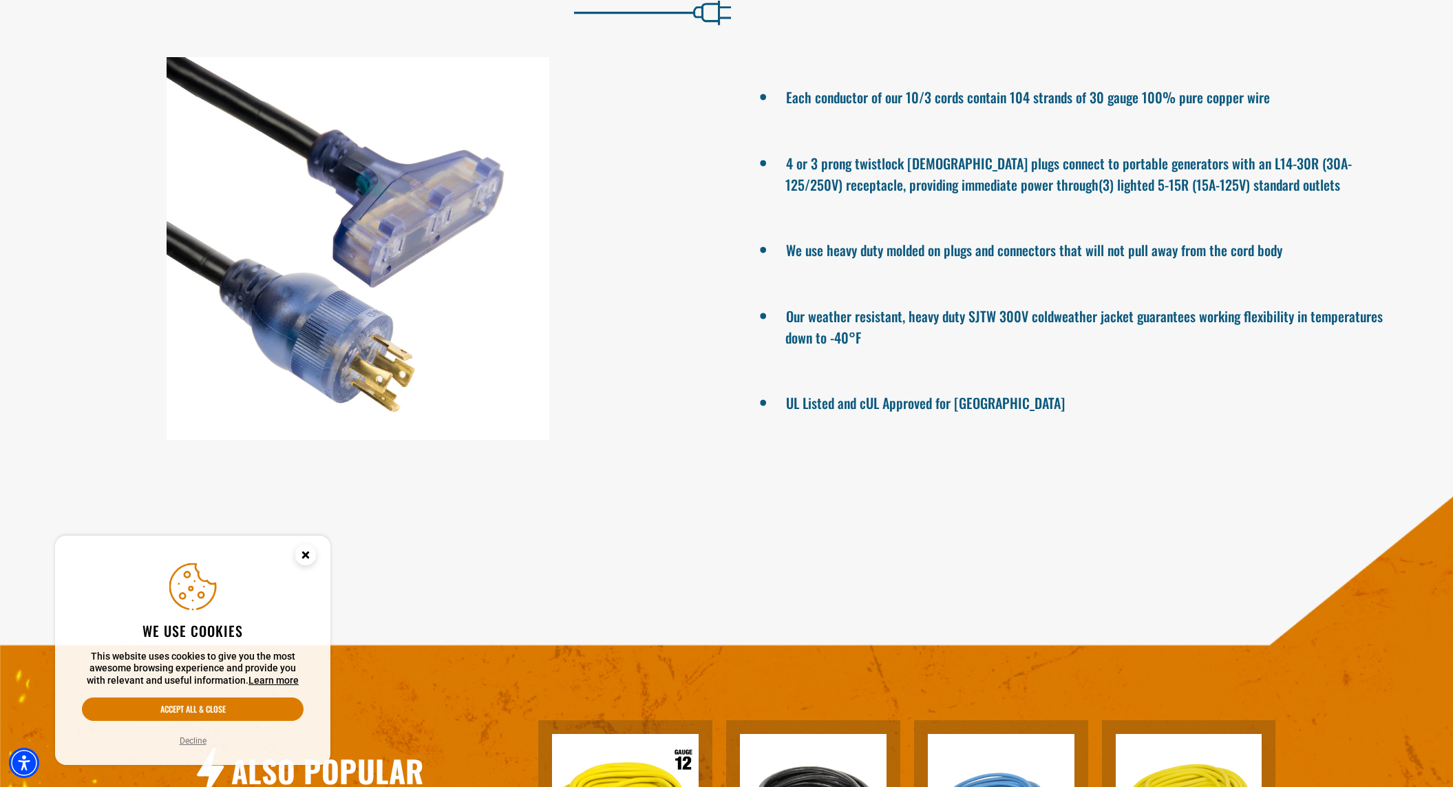
scroll to position [246, 0]
